Goal: Check status: Check status

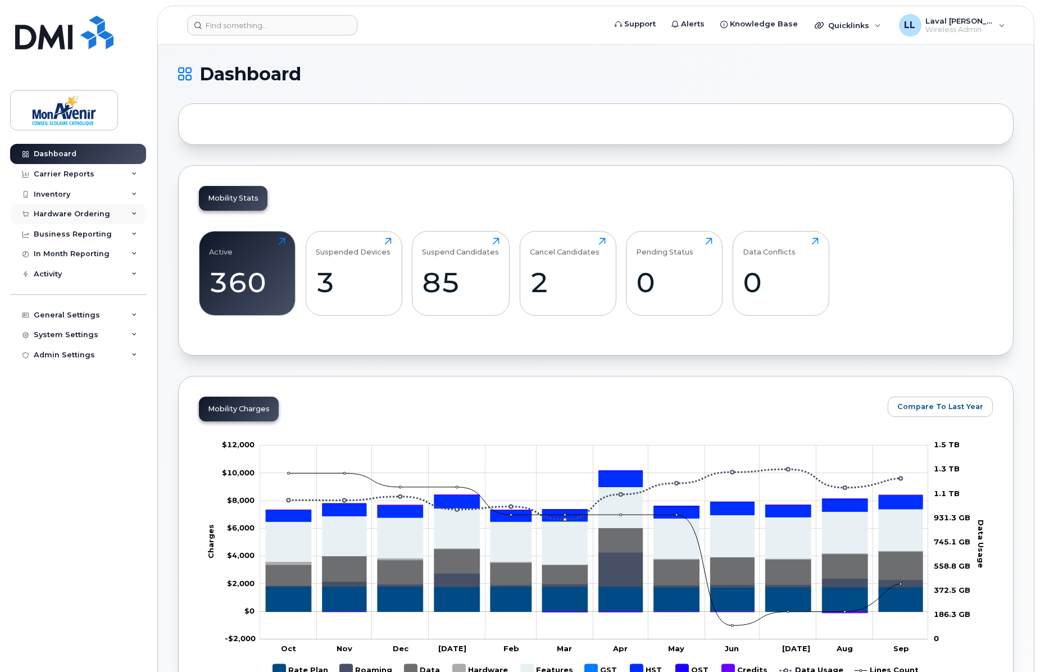
click at [59, 216] on div "Hardware Ordering" at bounding box center [72, 213] width 76 height 9
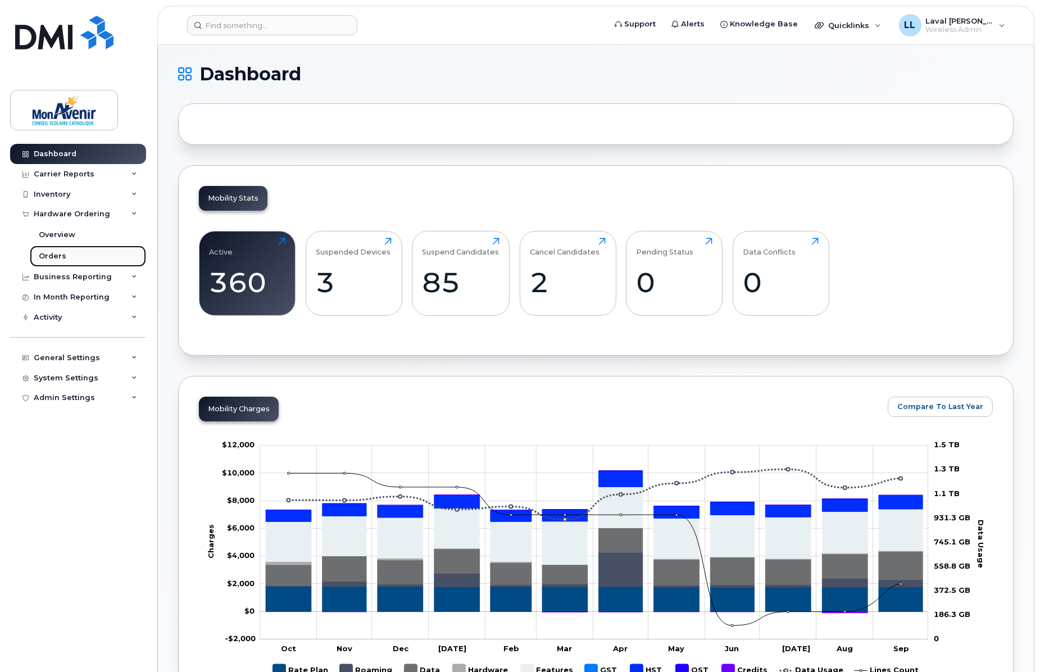
click at [55, 249] on link "Orders" at bounding box center [88, 255] width 116 height 21
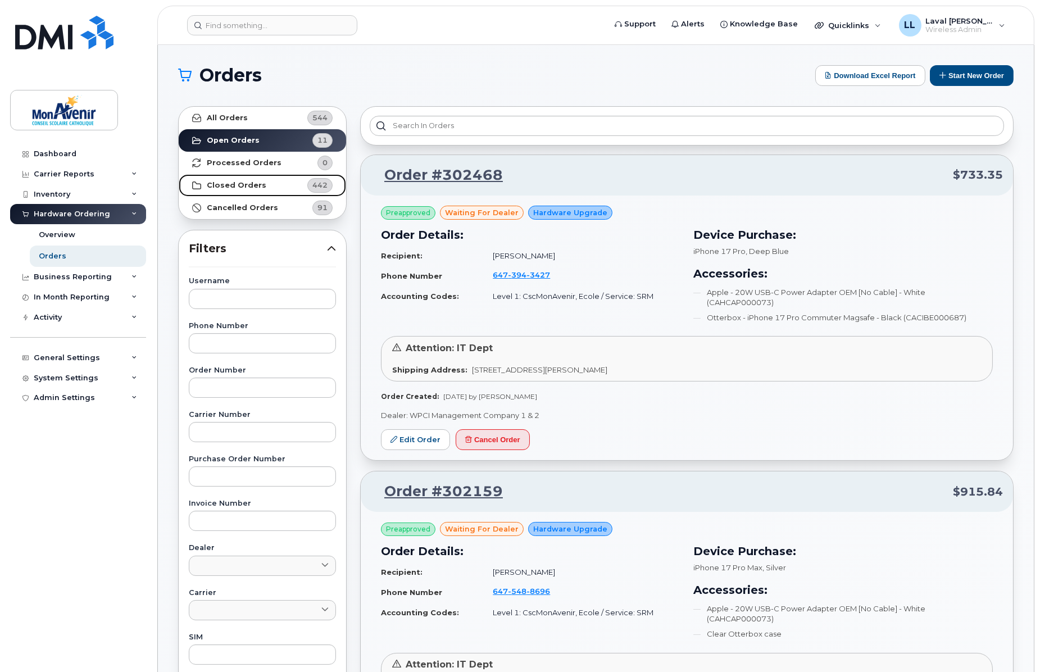
click at [231, 184] on strong "Closed Orders" at bounding box center [237, 185] width 60 height 9
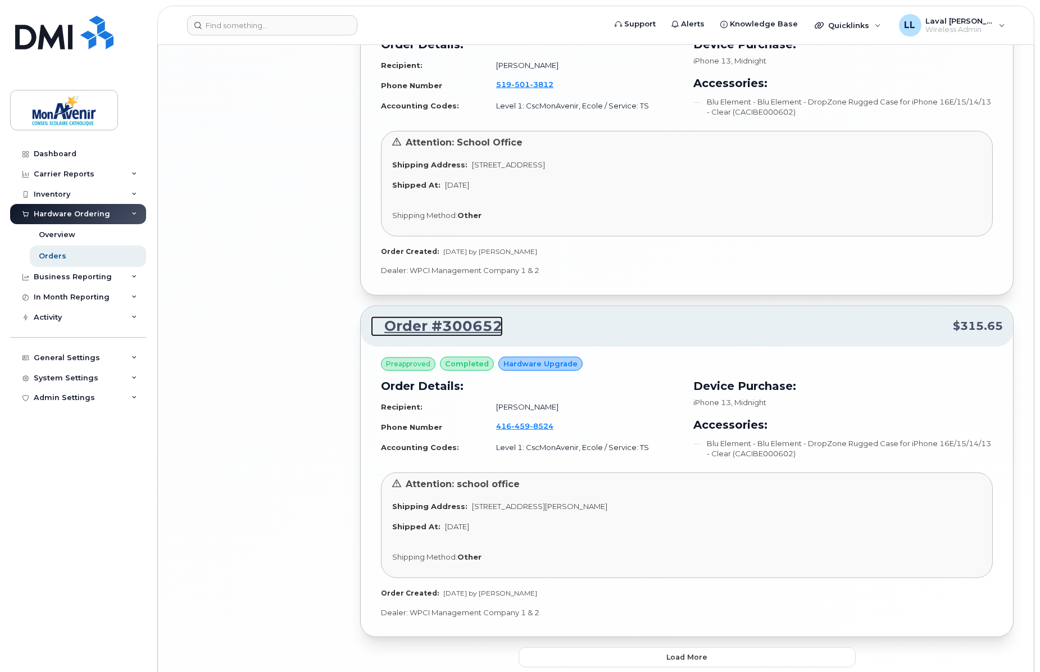
scroll to position [2366, 0]
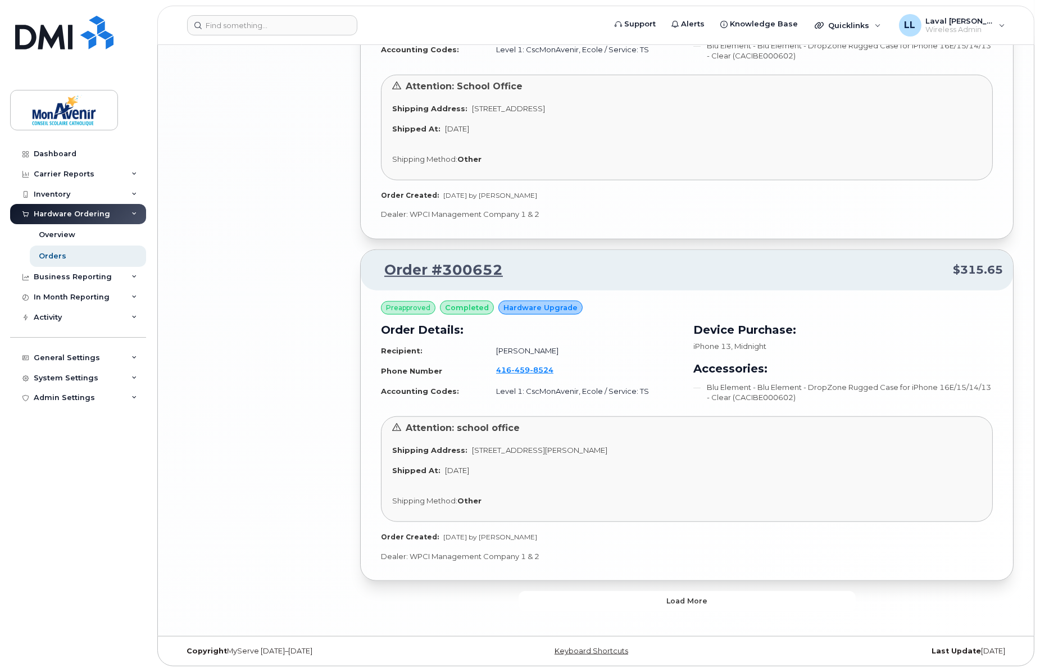
click at [708, 597] on button "Load more" at bounding box center [686, 601] width 337 height 20
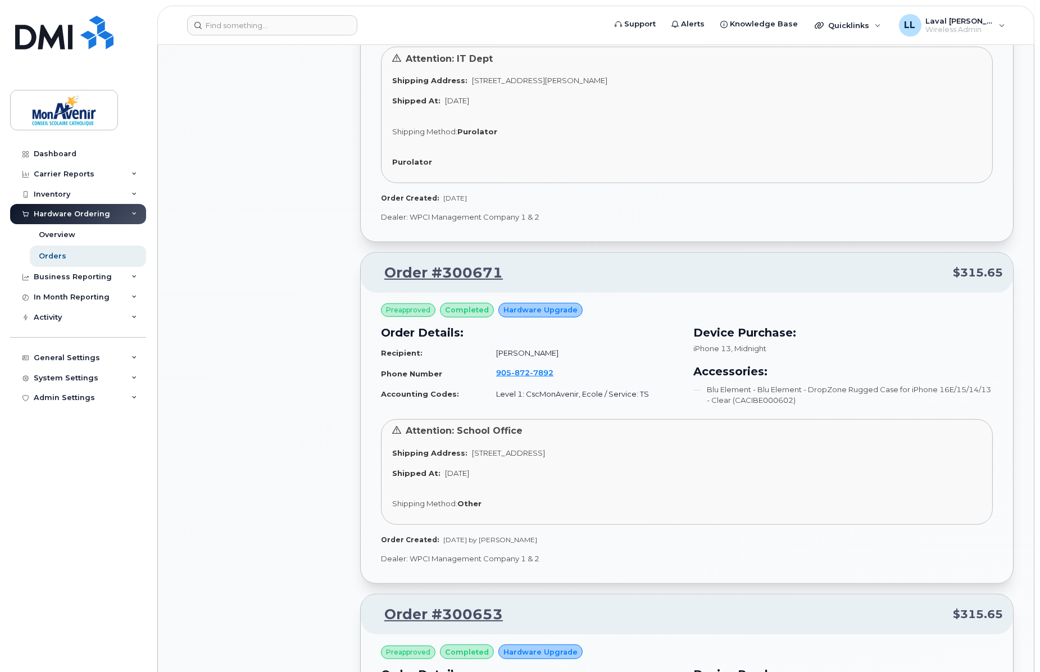
scroll to position [1616, 0]
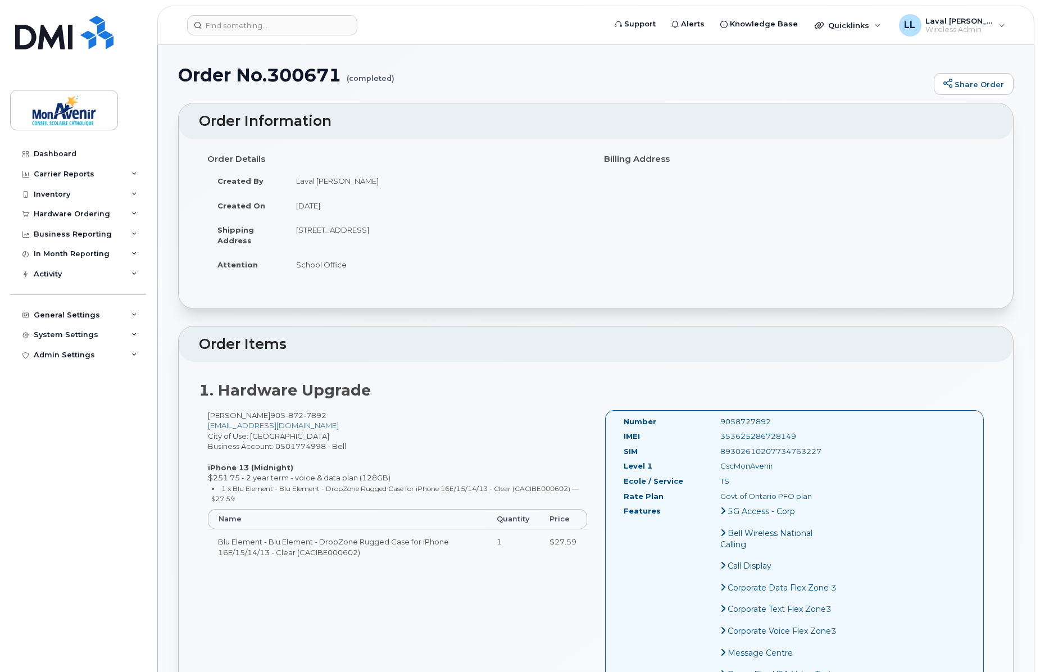
drag, startPoint x: 790, startPoint y: 436, endPoint x: 709, endPoint y: 439, distance: 80.3
click at [712, 439] on div "353625286728149" at bounding box center [779, 436] width 135 height 11
copy div "353625286728149"
drag, startPoint x: 814, startPoint y: 454, endPoint x: 705, endPoint y: 455, distance: 109.5
click at [712, 455] on div "89302610207734763227" at bounding box center [779, 451] width 135 height 11
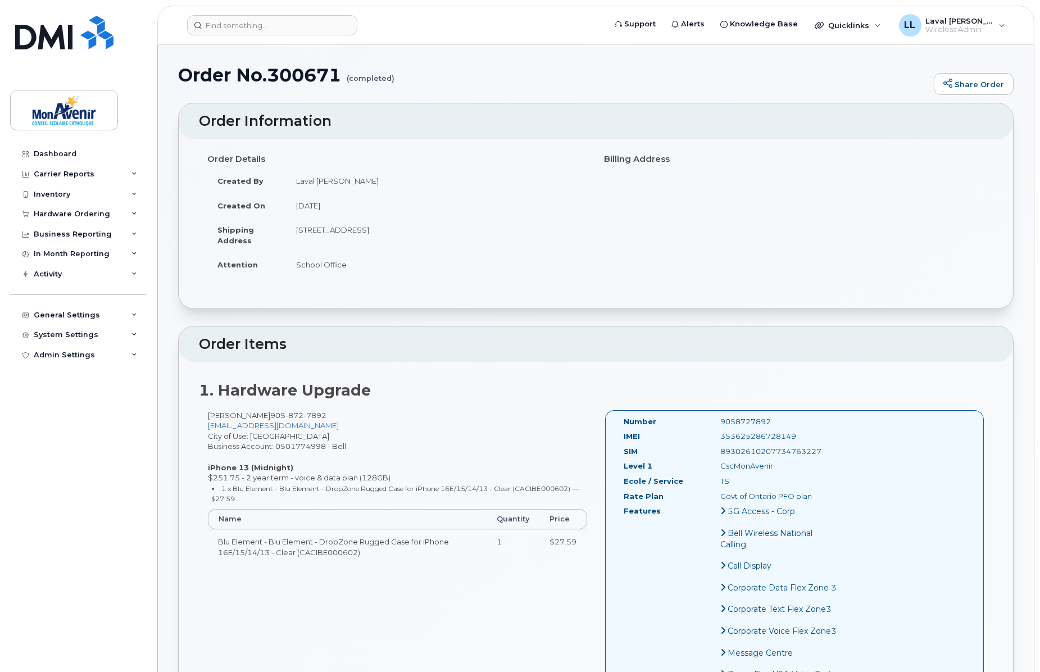
copy div "89302610207734763227"
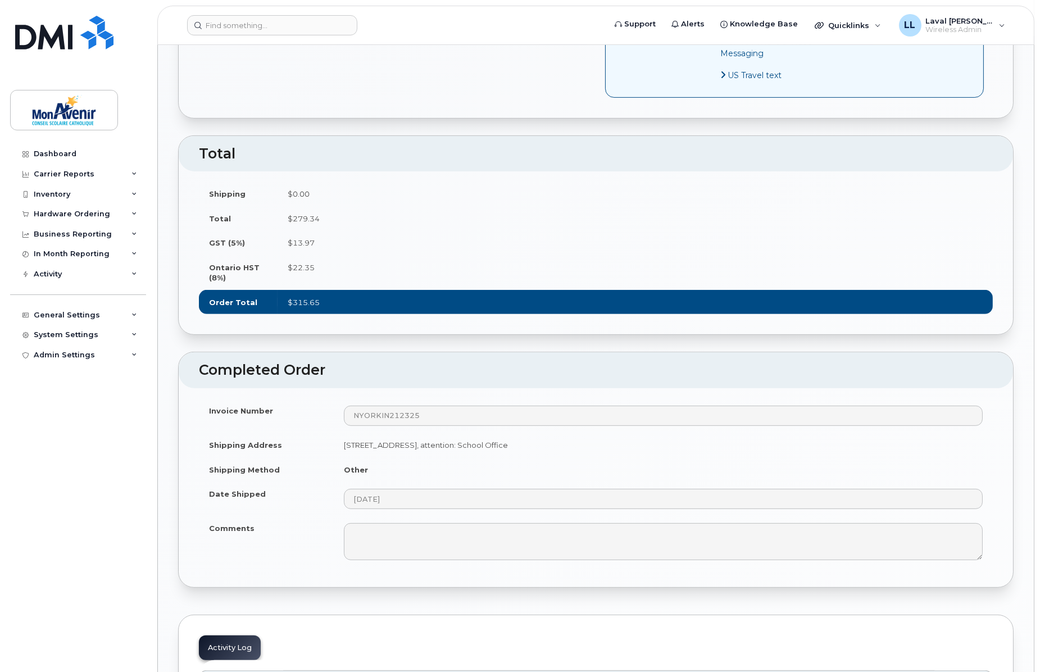
scroll to position [998, 0]
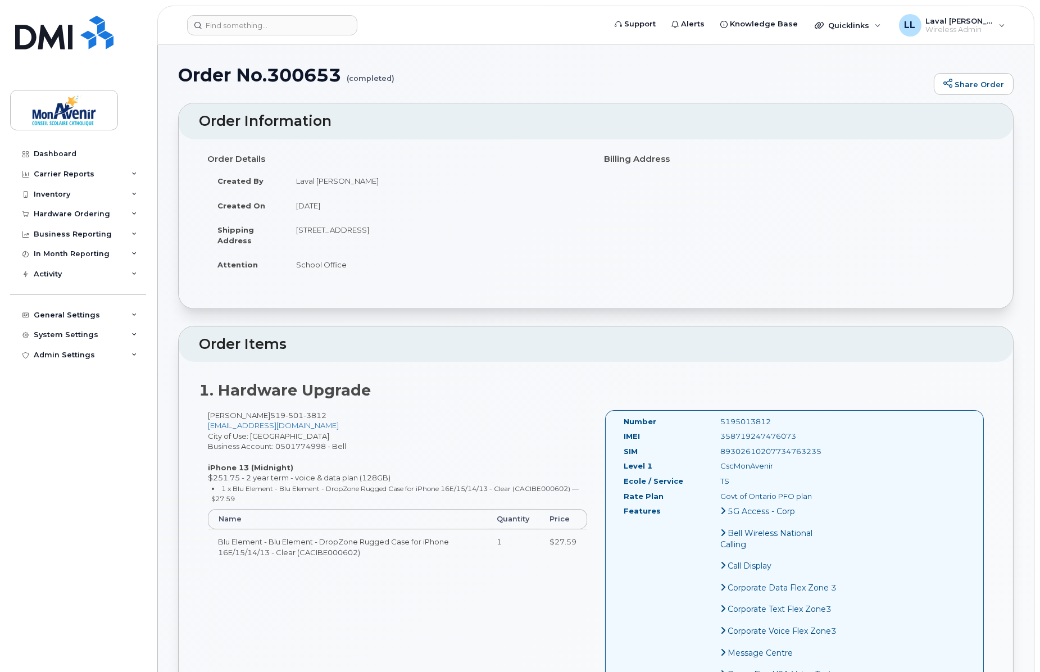
drag, startPoint x: 787, startPoint y: 437, endPoint x: 705, endPoint y: 440, distance: 81.5
click at [712, 440] on div "358719247476073" at bounding box center [779, 436] width 135 height 11
drag, startPoint x: 732, startPoint y: 450, endPoint x: 706, endPoint y: 452, distance: 26.4
copy div "89302610207734763235"
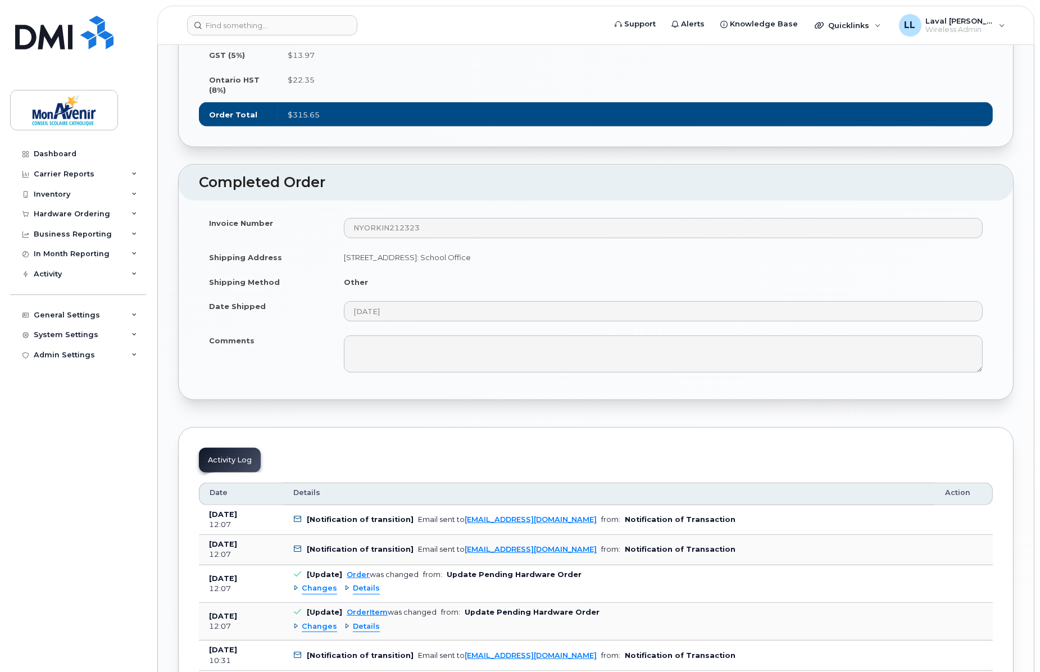
scroll to position [1060, 0]
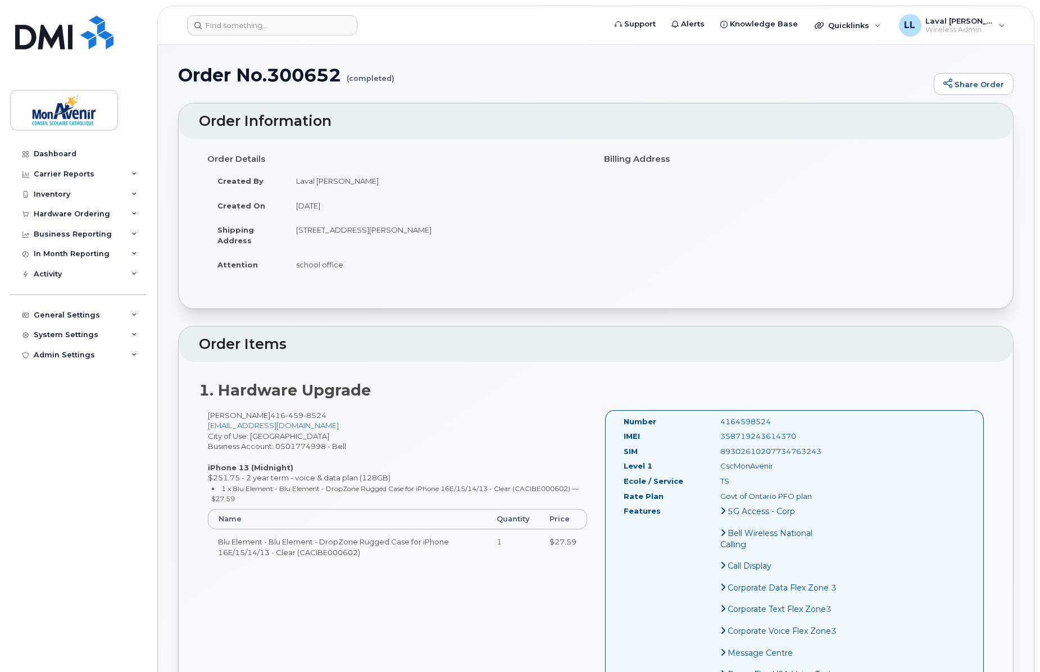
drag, startPoint x: 790, startPoint y: 439, endPoint x: 709, endPoint y: 442, distance: 80.9
click at [709, 442] on div "IMEI [TECHNICAL_ID]" at bounding box center [731, 438] width 231 height 15
copy div "358719243614370"
drag, startPoint x: 818, startPoint y: 452, endPoint x: 693, endPoint y: 459, distance: 124.9
click at [693, 459] on div "SIM [TECHNICAL_ID]" at bounding box center [731, 453] width 231 height 15
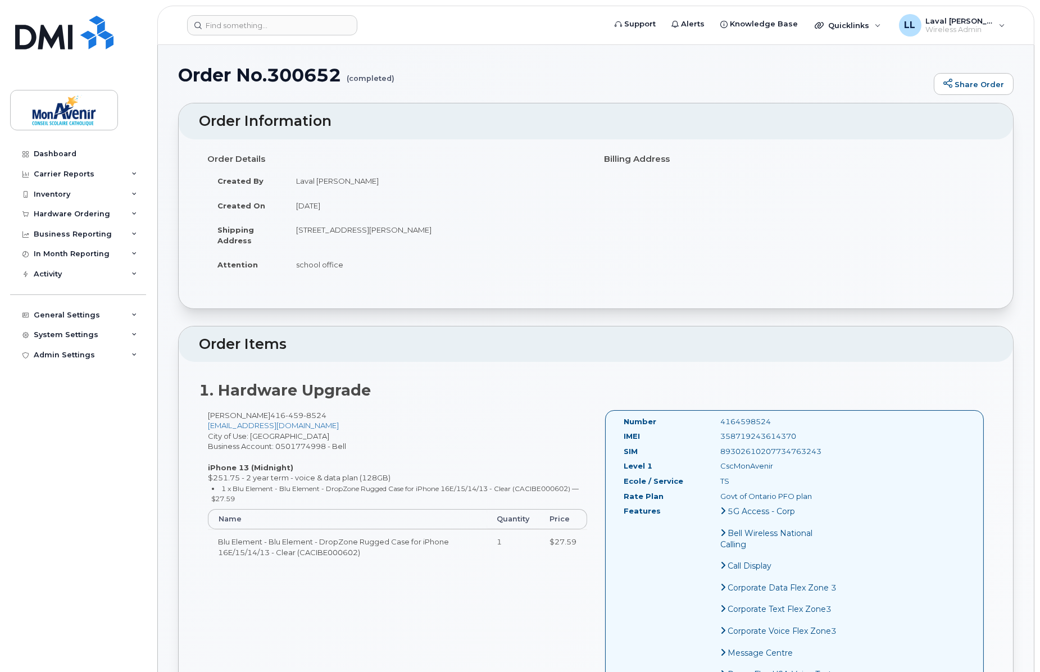
copy div "89302610207734763243"
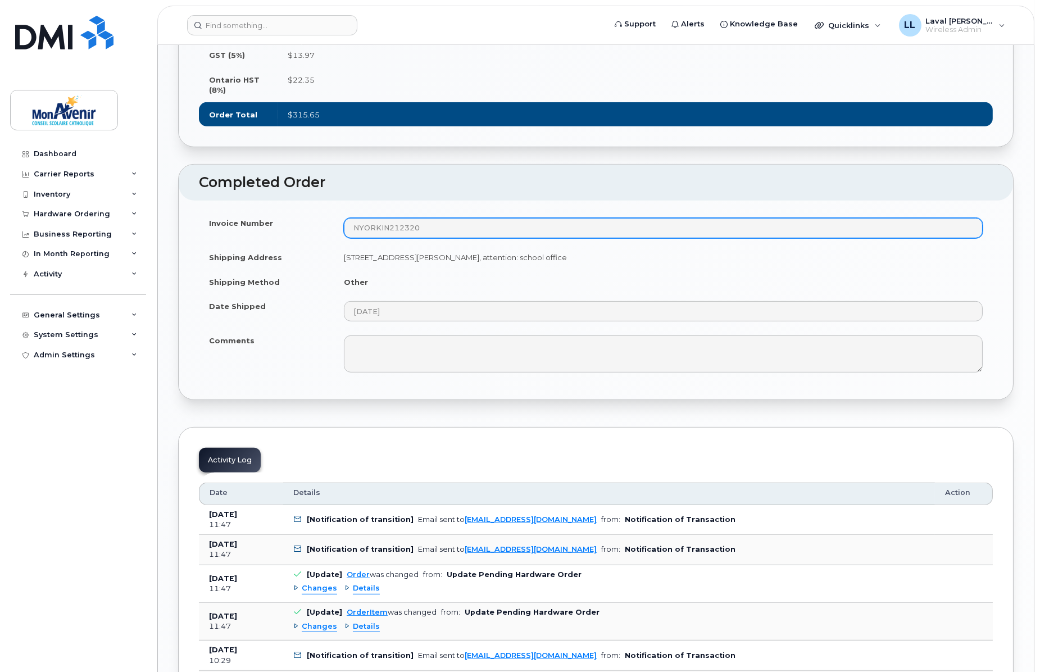
scroll to position [1186, 0]
